Goal: Transaction & Acquisition: Purchase product/service

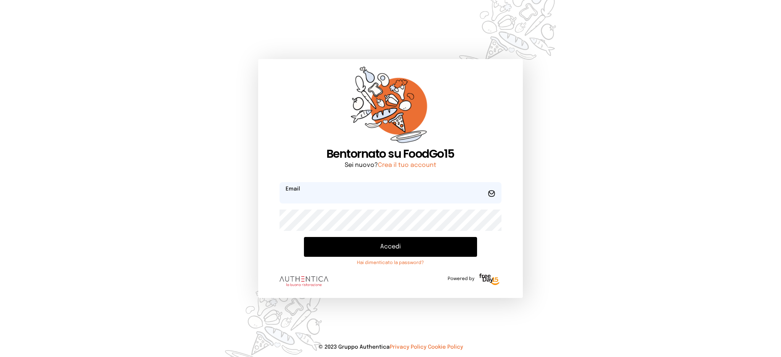
type input "**********"
click at [398, 249] on button "Accedi" at bounding box center [390, 247] width 173 height 20
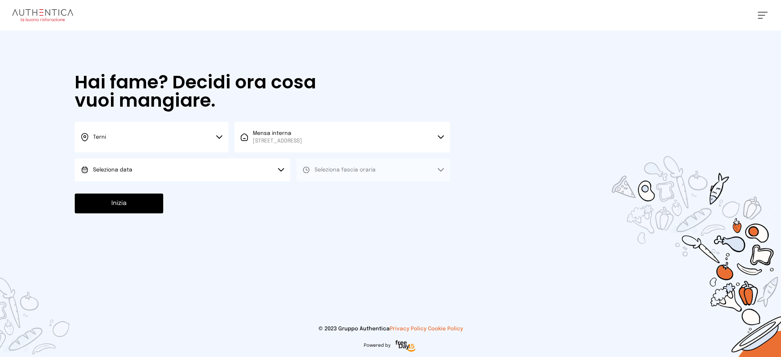
click at [204, 177] on button "Seleziona data" at bounding box center [183, 170] width 216 height 23
click at [209, 198] on li "[DATE], [DATE]" at bounding box center [183, 192] width 216 height 20
click at [422, 174] on button "Seleziona fascia oraria" at bounding box center [373, 170] width 154 height 23
click at [403, 195] on li "Pranzo" at bounding box center [373, 192] width 154 height 20
click at [153, 204] on button "Inizia" at bounding box center [119, 204] width 89 height 20
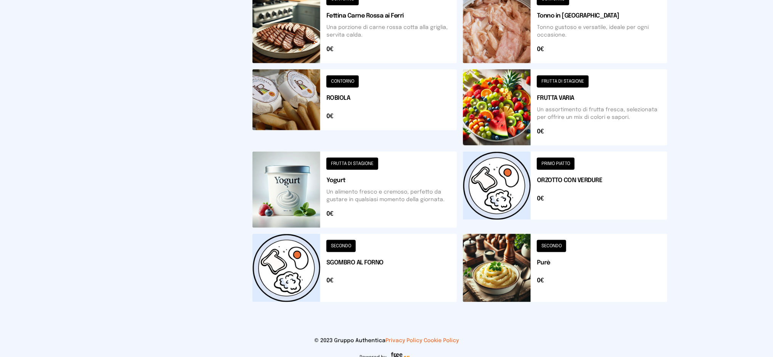
scroll to position [101, 0]
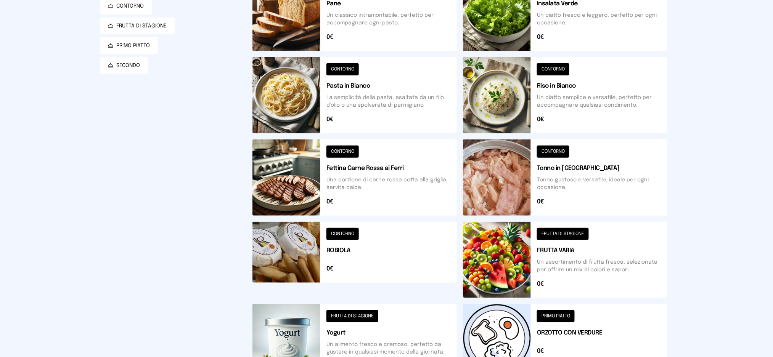
click at [587, 101] on button at bounding box center [565, 95] width 204 height 76
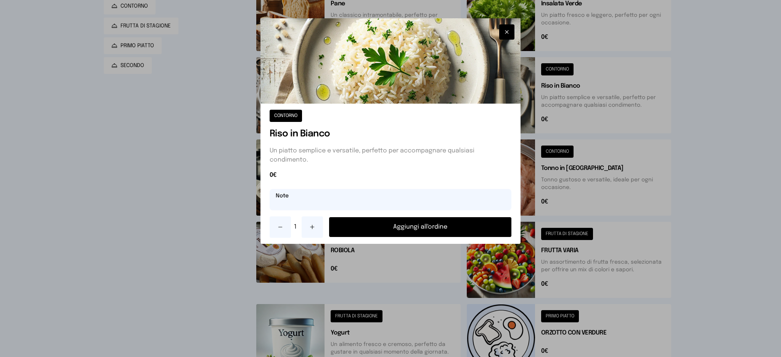
click at [336, 196] on input "text" at bounding box center [391, 199] width 242 height 21
type input "**********"
click at [411, 227] on button "Aggiungi all'ordine" at bounding box center [420, 227] width 183 height 20
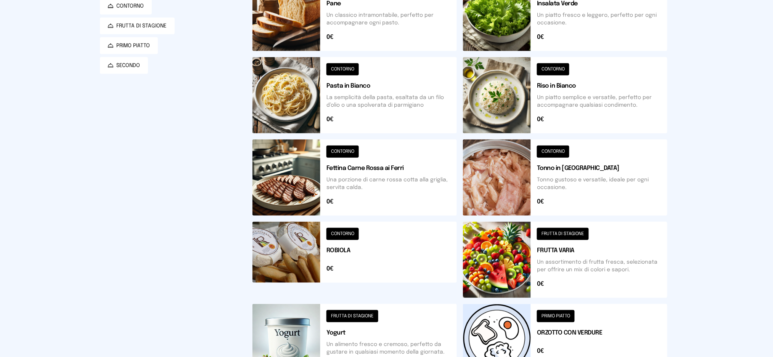
click at [286, 185] on button at bounding box center [355, 178] width 204 height 76
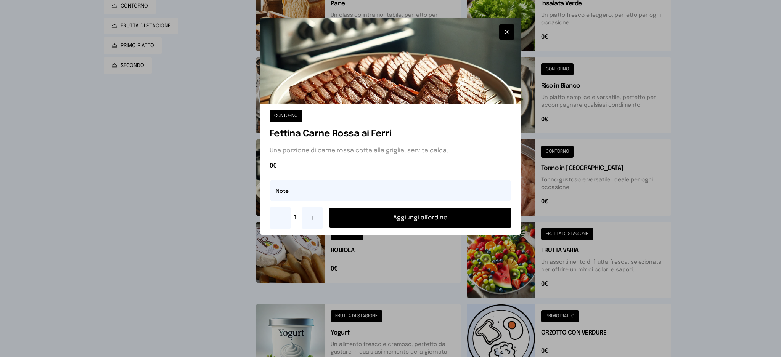
click at [416, 216] on button "Aggiungi all'ordine" at bounding box center [420, 218] width 183 height 20
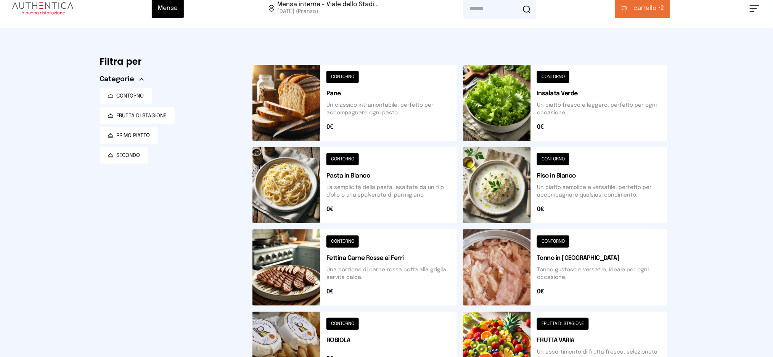
scroll to position [0, 0]
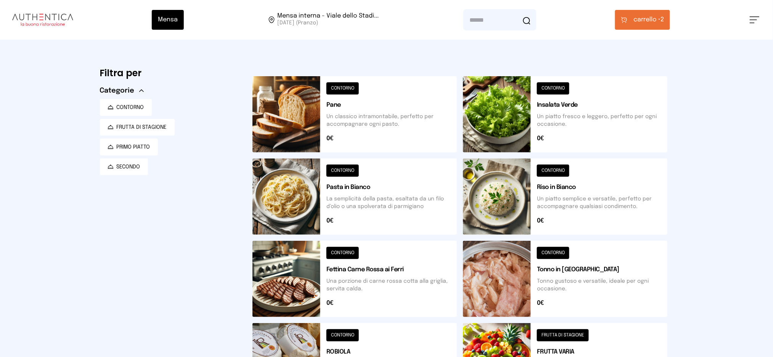
click at [645, 22] on span "carrello •" at bounding box center [647, 19] width 27 height 9
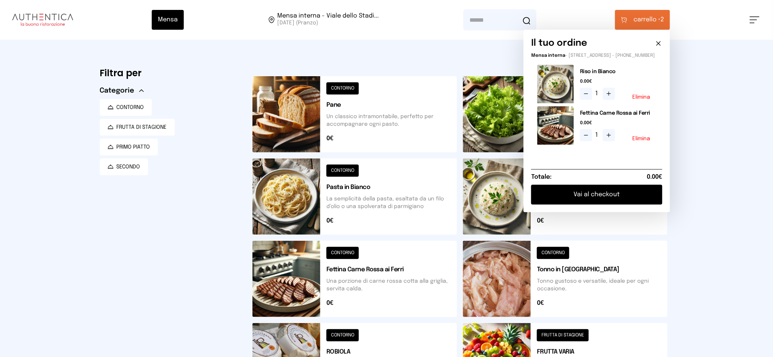
click at [594, 201] on button "Vai al checkout" at bounding box center [596, 195] width 131 height 20
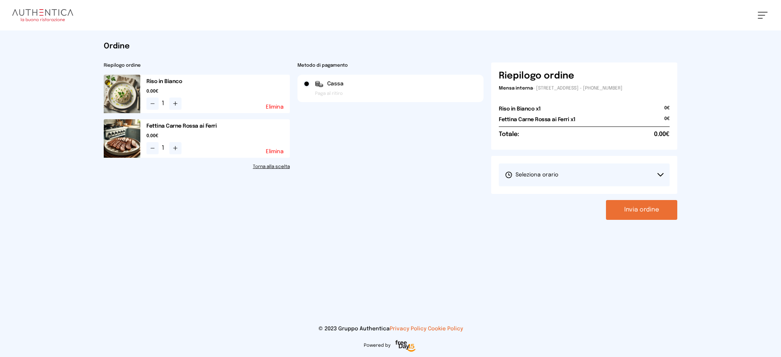
click at [561, 176] on button "Seleziona orario" at bounding box center [584, 175] width 171 height 23
click at [554, 197] on span "1° Turno (13:00 - 15:00)" at bounding box center [534, 197] width 58 height 8
click at [649, 205] on button "Invia ordine" at bounding box center [641, 210] width 71 height 20
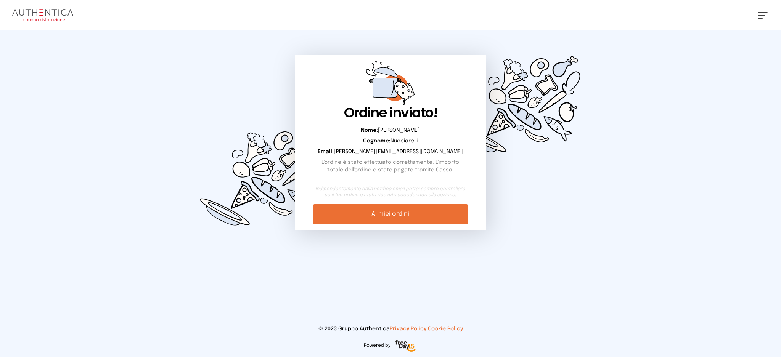
click at [380, 207] on link "Ai miei ordini" at bounding box center [390, 214] width 155 height 20
